Goal: Information Seeking & Learning: Learn about a topic

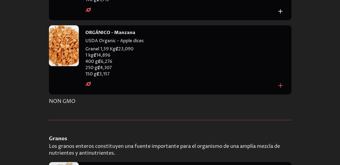
scroll to position [407, 0]
click at [121, 36] on h4 "ORGÁNICO - Manzana" at bounding box center [110, 33] width 50 height 6
copy h4 "ORGÁNICO - Manzana"
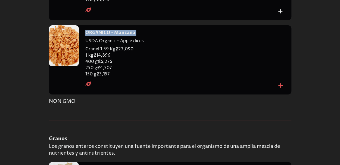
copy h4 "ORGÁNICO - Manzana"
click at [67, 66] on div at bounding box center [64, 45] width 30 height 41
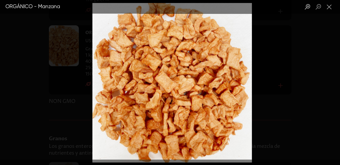
click at [295, 72] on div "Lightbox" at bounding box center [170, 82] width 340 height 165
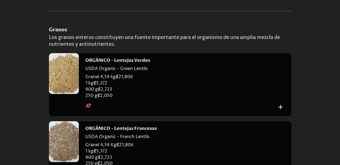
scroll to position [2204, 0]
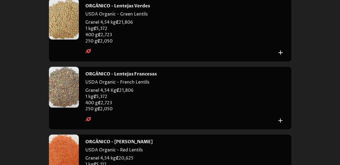
click at [65, 39] on div at bounding box center [64, 19] width 30 height 41
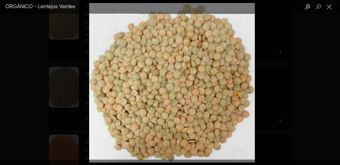
click at [262, 68] on div "Lightbox" at bounding box center [170, 82] width 340 height 165
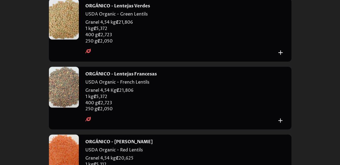
scroll to position [2232, 0]
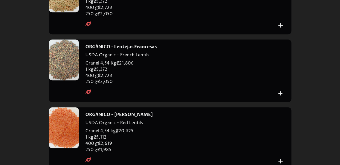
click at [65, 80] on div at bounding box center [64, 59] width 30 height 41
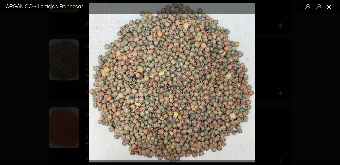
click at [331, 7] on button "Close lightbox" at bounding box center [329, 7] width 11 height 10
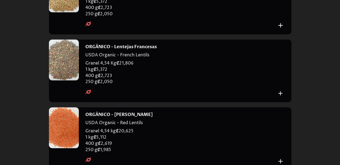
drag, startPoint x: 151, startPoint y: 43, endPoint x: 86, endPoint y: 44, distance: 64.5
copy h4 "ORGÁNICO - Lentejas Verdes"
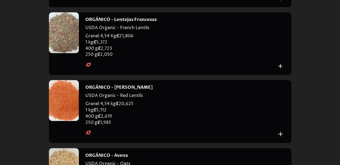
scroll to position [2286, 0]
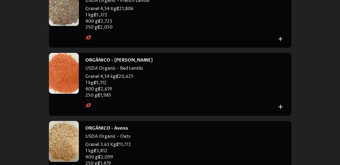
click at [67, 94] on div at bounding box center [64, 73] width 30 height 41
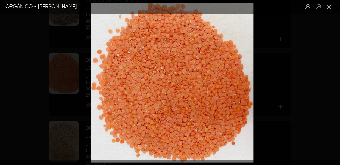
click at [261, 73] on div "Lightbox" at bounding box center [170, 82] width 340 height 165
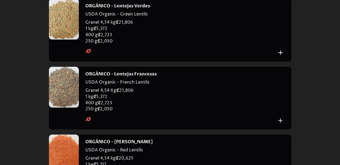
scroll to position [2259, 0]
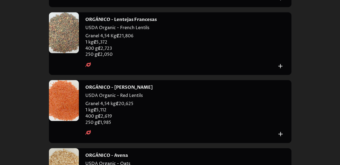
click at [130, 23] on h4 "ORGÁNICO - Lentejas Francesas" at bounding box center [121, 20] width 72 height 6
copy h4 "ORGÁNICO - Lentejas Francesas"
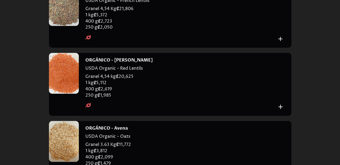
scroll to position [2313, 0]
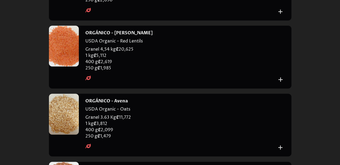
click at [125, 36] on h4 "ORGÁNICO - [PERSON_NAME]" at bounding box center [118, 33] width 67 height 6
copy h4 "ORGÁNICO - [PERSON_NAME]"
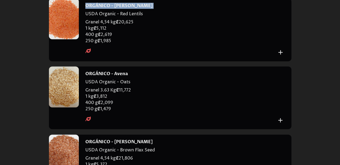
scroll to position [2395, 0]
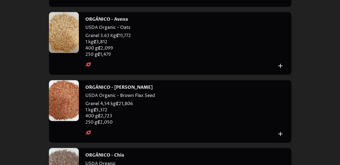
click at [66, 53] on div at bounding box center [64, 32] width 30 height 41
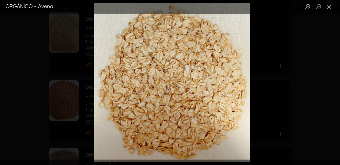
click at [275, 98] on div "Lightbox" at bounding box center [170, 82] width 340 height 165
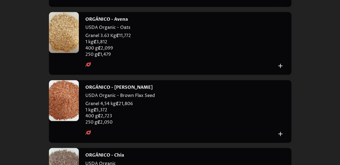
click at [112, 22] on h4 "ORGÁNICO - Avena" at bounding box center [106, 19] width 43 height 6
copy h4 "ORGÁNICO - Avena"
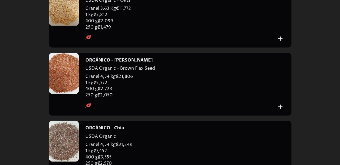
scroll to position [2449, 0]
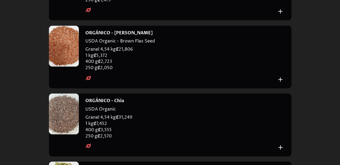
click at [67, 66] on div at bounding box center [64, 46] width 30 height 41
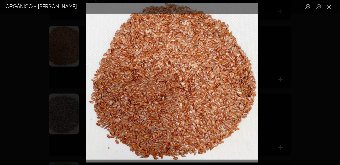
click at [294, 72] on div "Lightbox" at bounding box center [170, 82] width 340 height 165
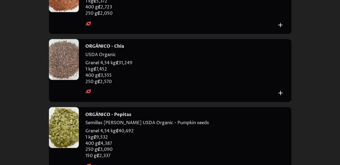
scroll to position [2531, 0]
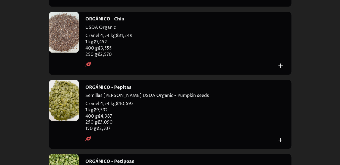
click at [69, 53] on div at bounding box center [64, 32] width 30 height 41
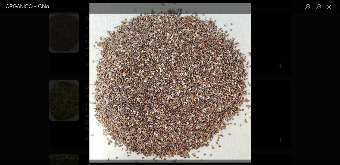
click at [262, 69] on div "Lightbox" at bounding box center [170, 82] width 340 height 165
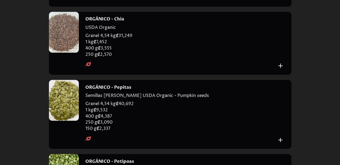
scroll to position [2477, 0]
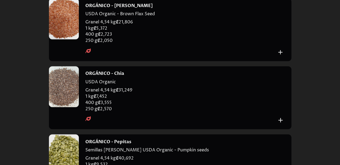
click at [128, 9] on h4 "ORGÁNICO - [PERSON_NAME]" at bounding box center [118, 6] width 67 height 6
copy h4 "ORGÁNICO - [PERSON_NAME]"
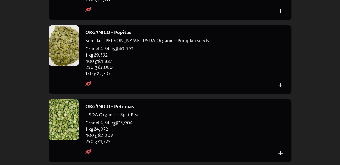
scroll to position [2613, 0]
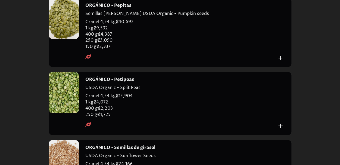
click at [70, 39] on div at bounding box center [64, 18] width 30 height 41
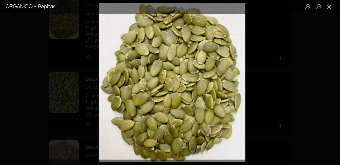
click at [267, 101] on div "Lightbox" at bounding box center [170, 82] width 340 height 165
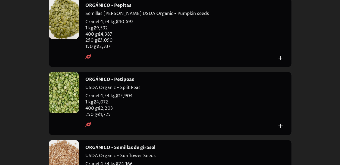
scroll to position [2585, 0]
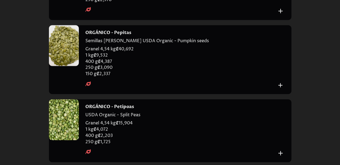
copy h4 "ORGÁNICO - Chia"
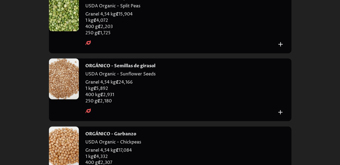
scroll to position [2667, 0]
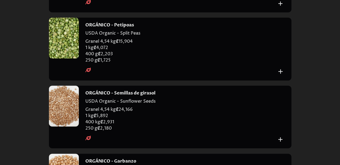
click at [73, 59] on div at bounding box center [64, 38] width 30 height 41
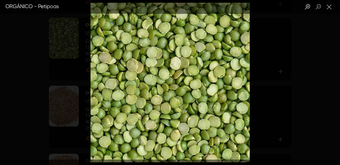
click at [269, 82] on div "Lightbox" at bounding box center [170, 82] width 340 height 165
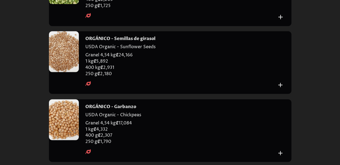
scroll to position [2749, 0]
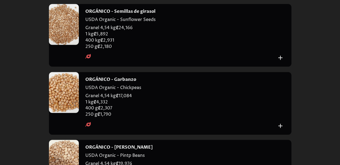
click at [59, 45] on div at bounding box center [64, 24] width 30 height 41
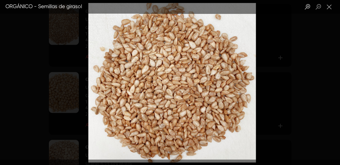
click at [291, 94] on div "Lightbox" at bounding box center [170, 82] width 340 height 165
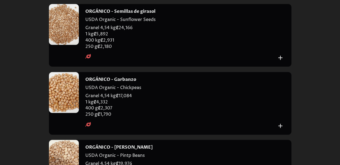
scroll to position [2694, 0]
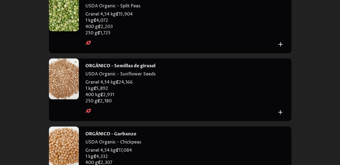
click at [66, 31] on div at bounding box center [64, 10] width 30 height 41
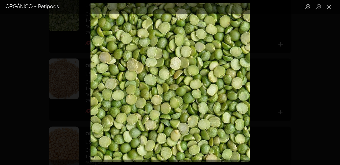
scroll to position [2613, 0]
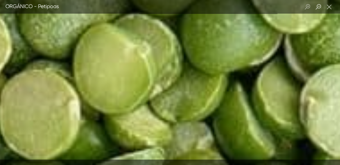
click at [331, 9] on button "Close lightbox" at bounding box center [329, 7] width 11 height 10
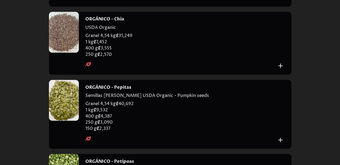
scroll to position [2585, 0]
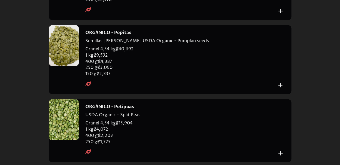
click at [124, 36] on h4 "ORGÁNICO - Pepitas" at bounding box center [108, 33] width 46 height 6
copy h4 "ORGÁNICO - Pepitas"
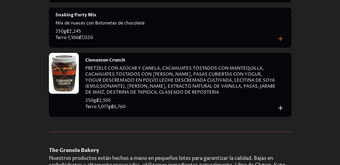
scroll to position [3239, 0]
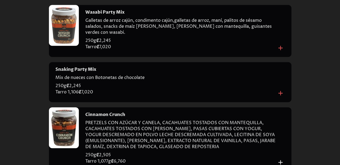
click at [64, 46] on div at bounding box center [64, 25] width 30 height 41
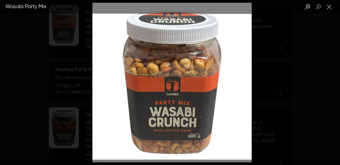
click at [34, 110] on div "Lightbox" at bounding box center [170, 82] width 340 height 165
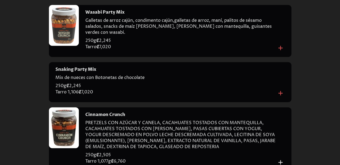
click at [64, 46] on div at bounding box center [64, 25] width 30 height 41
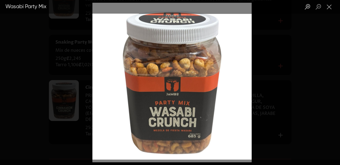
scroll to position [3293, 0]
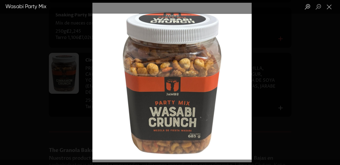
click at [266, 127] on div "Lightbox" at bounding box center [170, 82] width 340 height 165
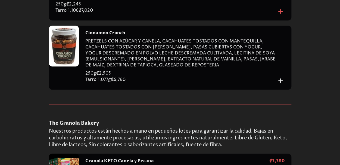
scroll to position [3347, 0]
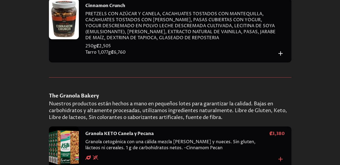
click at [67, 39] on div at bounding box center [64, 18] width 30 height 41
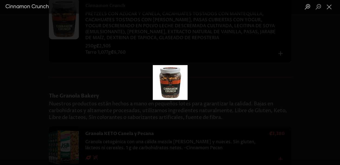
click at [176, 91] on img "Lightbox" at bounding box center [170, 82] width 35 height 35
click at [25, 110] on div "Lightbox" at bounding box center [170, 82] width 340 height 165
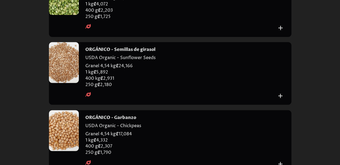
scroll to position [2656, 0]
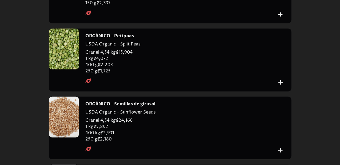
click at [122, 39] on h4 "ORGÁNICO - Petipoas" at bounding box center [109, 36] width 49 height 6
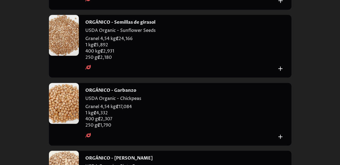
click at [65, 56] on div at bounding box center [64, 35] width 30 height 41
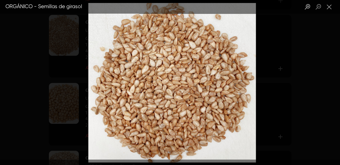
click at [293, 29] on div "Lightbox" at bounding box center [170, 82] width 340 height 165
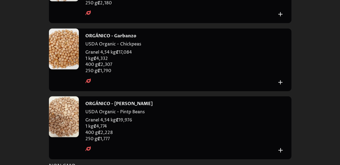
scroll to position [2819, 0]
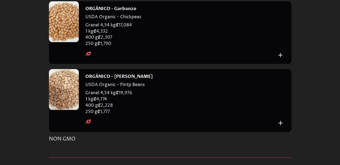
click at [66, 42] on div at bounding box center [64, 21] width 30 height 41
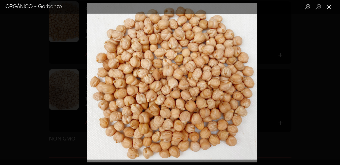
click at [331, 8] on button "Close lightbox" at bounding box center [329, 7] width 11 height 10
